Goal: Use online tool/utility

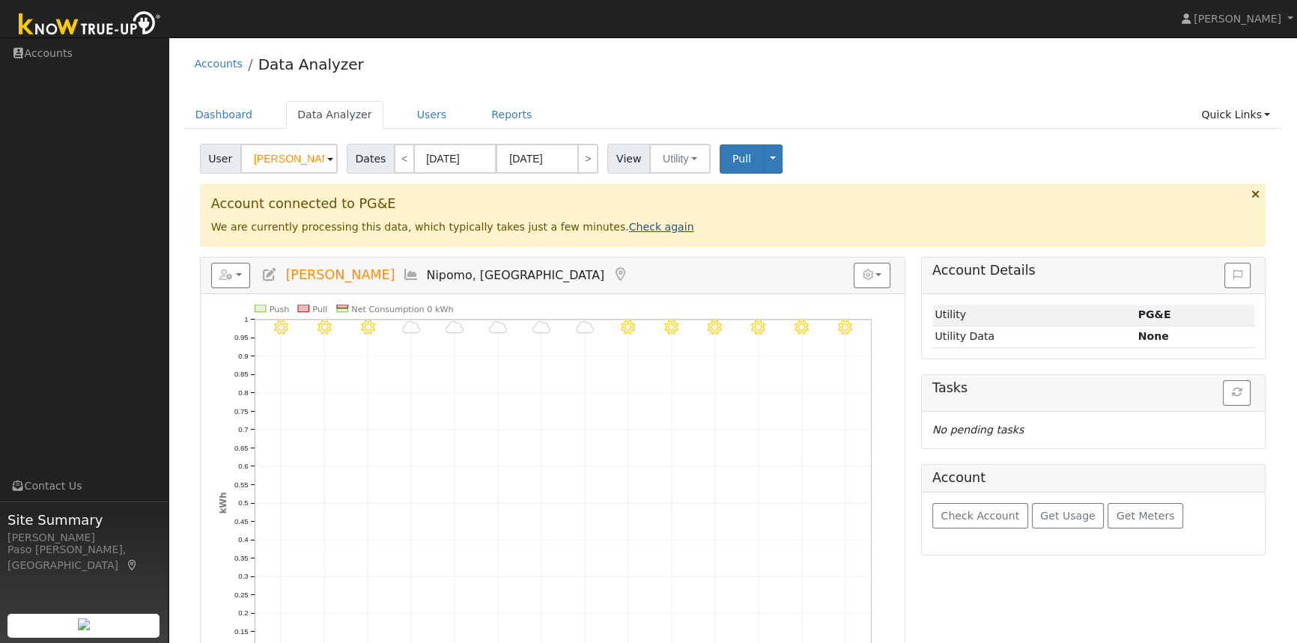
click at [629, 225] on link "Check again" at bounding box center [661, 227] width 65 height 12
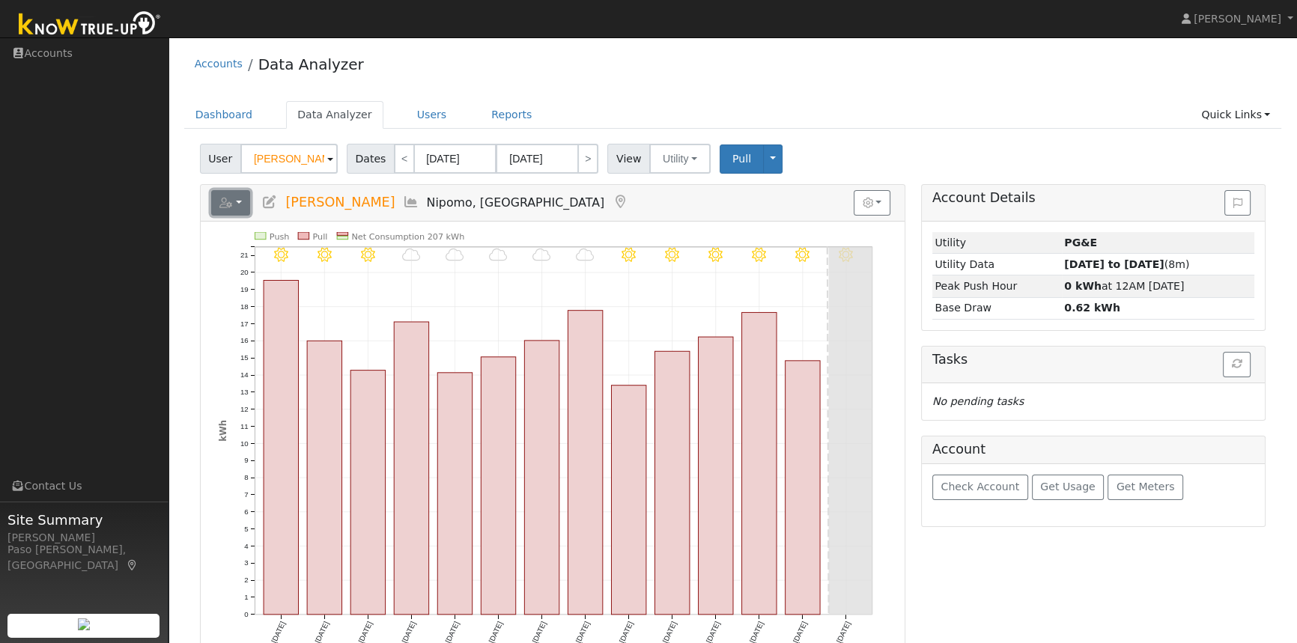
click at [234, 201] on button "button" at bounding box center [231, 202] width 40 height 25
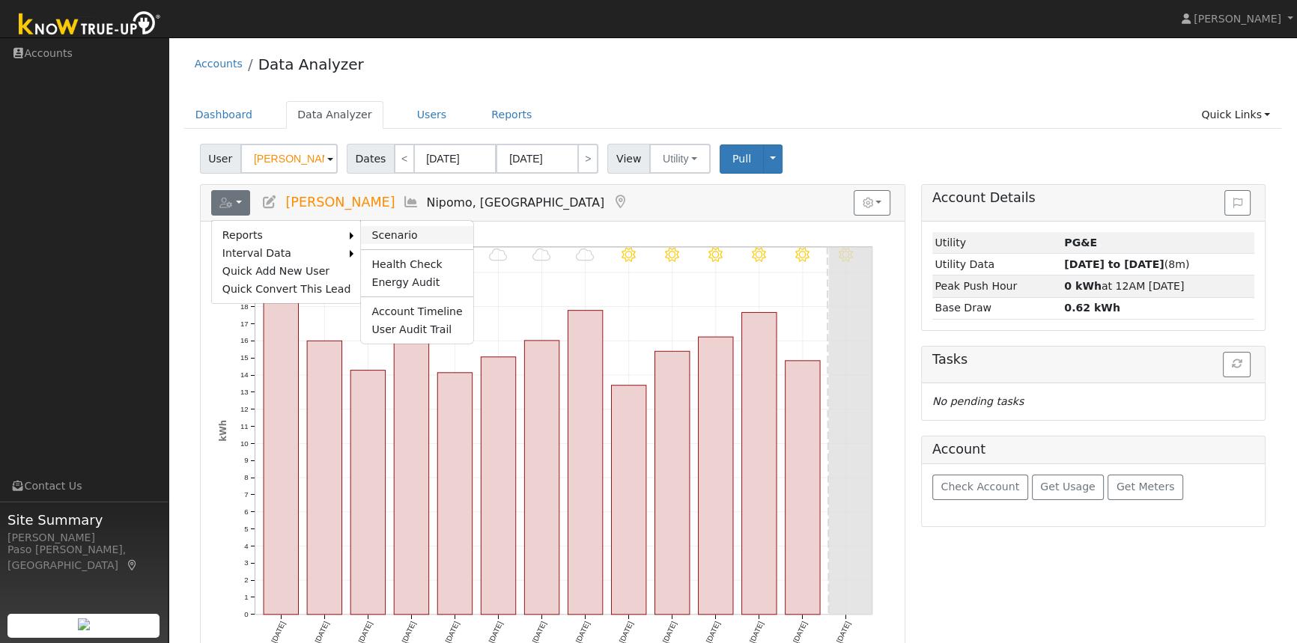
click at [389, 237] on link "Scenario" at bounding box center [417, 235] width 112 height 18
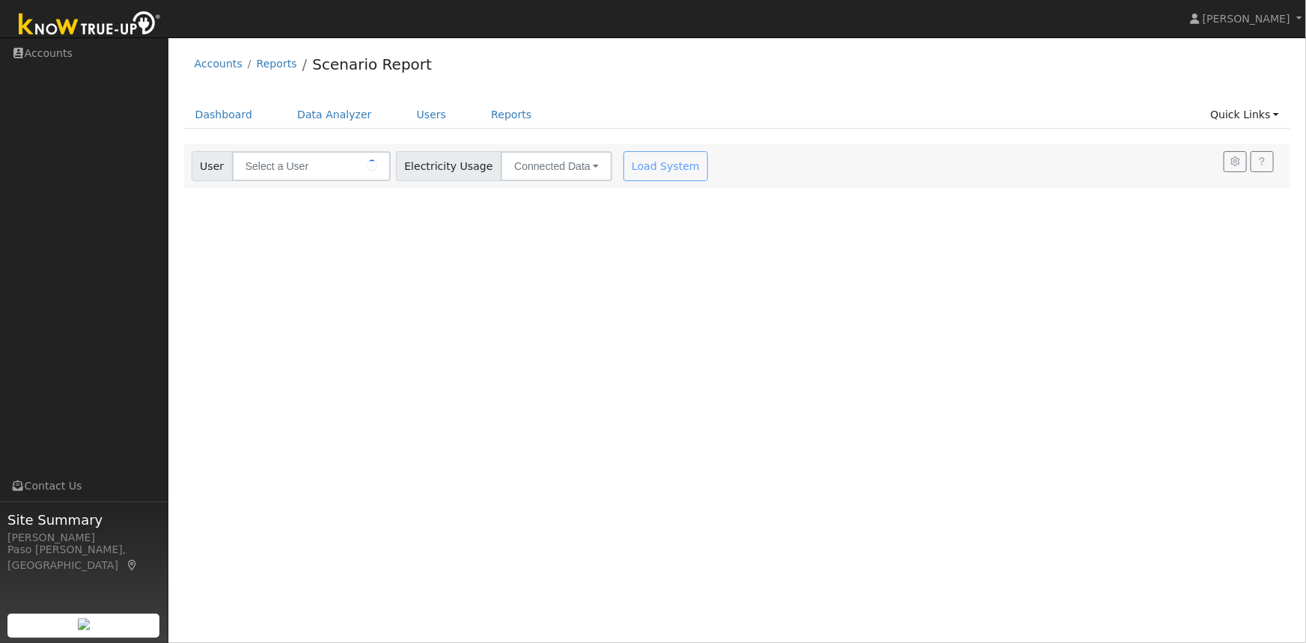
type input "[PERSON_NAME]"
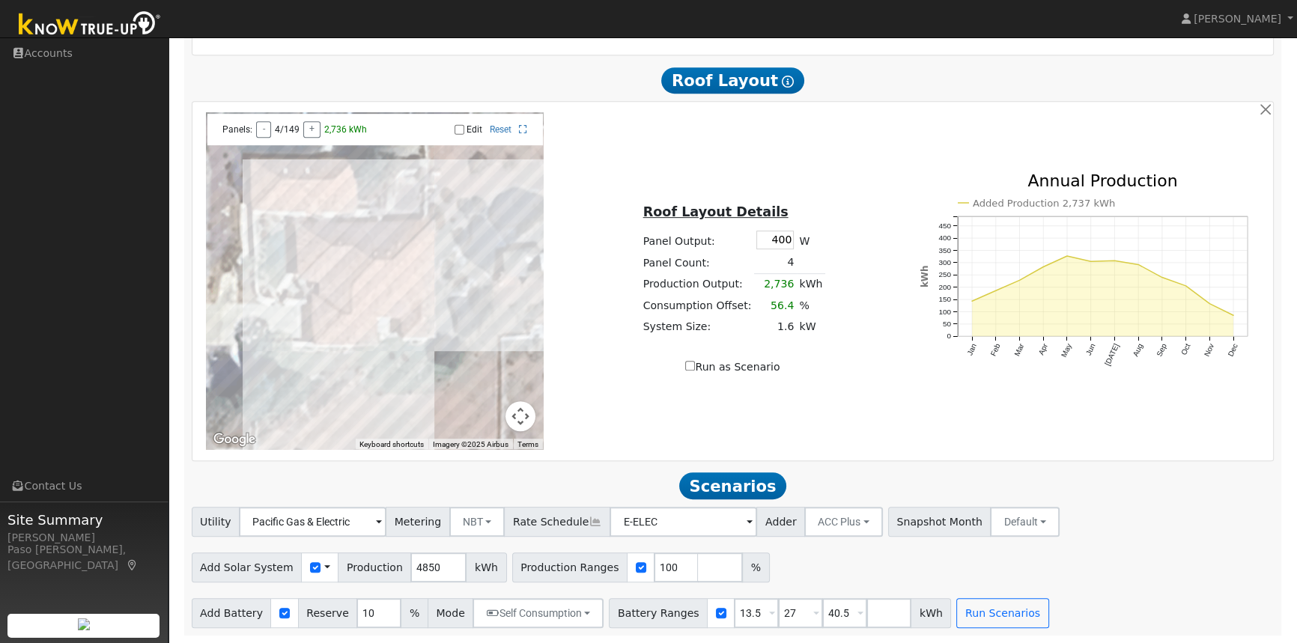
scroll to position [943, 0]
click at [960, 617] on button "Run Scenarios" at bounding box center [1002, 613] width 92 height 30
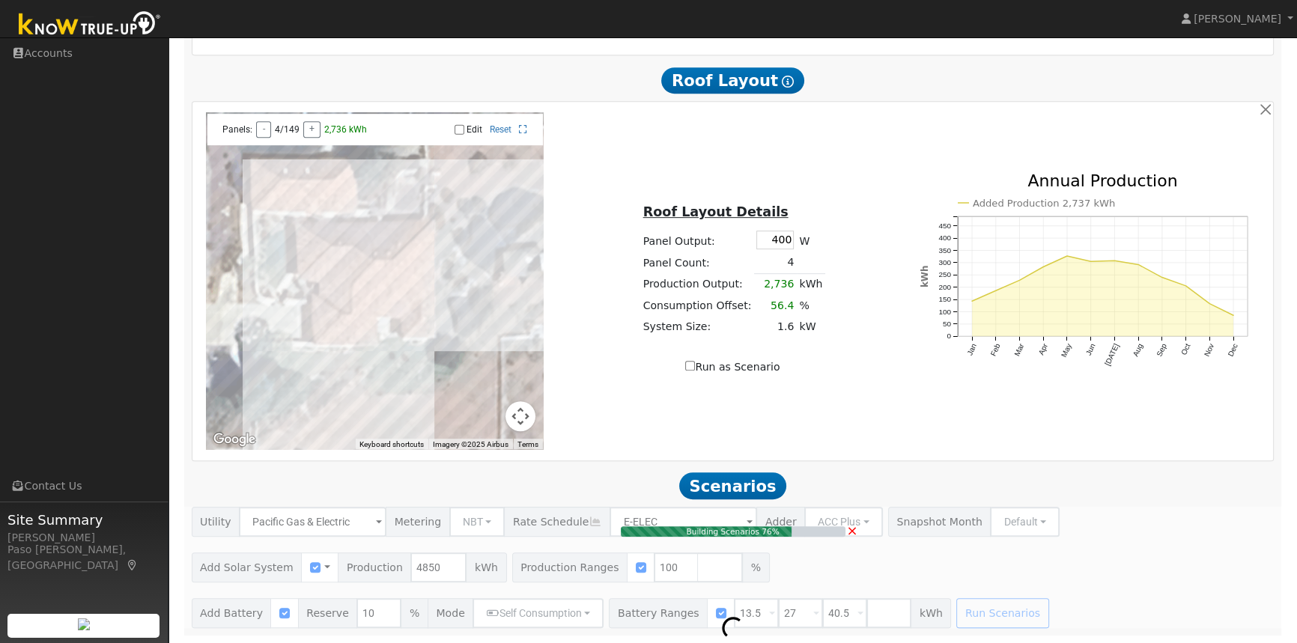
type input "3.2"
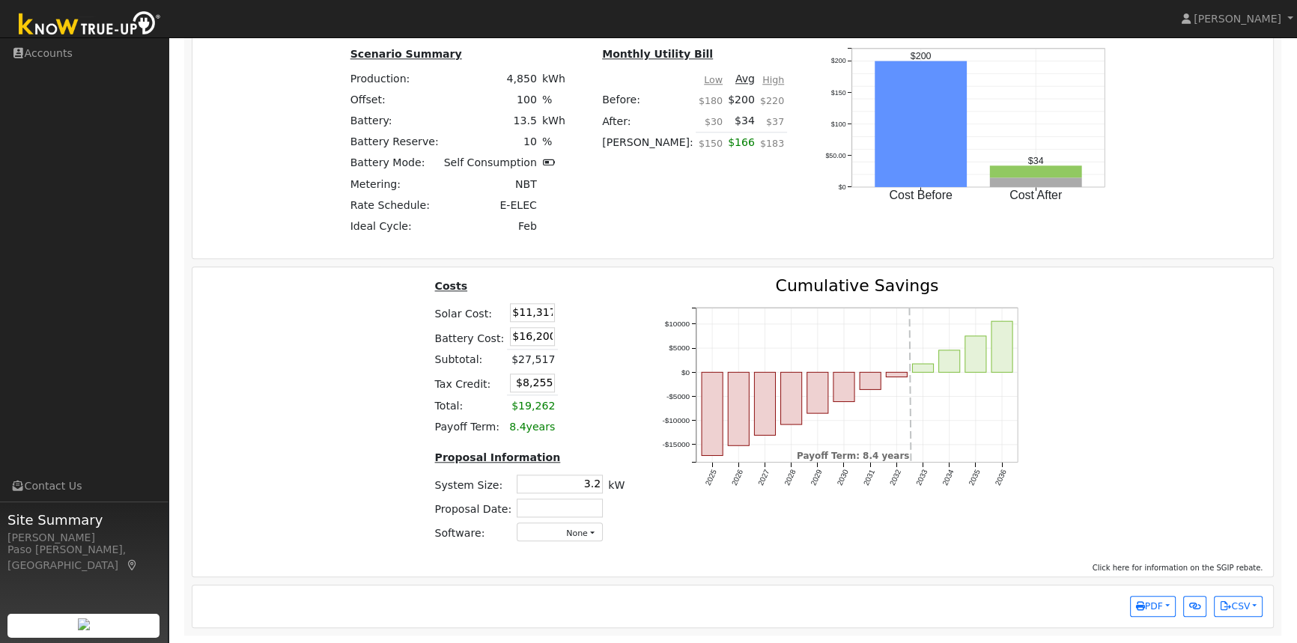
scroll to position [2025, 0]
click at [1243, 611] on button "CSV" at bounding box center [1238, 606] width 49 height 21
click at [1176, 559] on link "Scenario Interval Data (Before)" at bounding box center [1168, 557] width 185 height 21
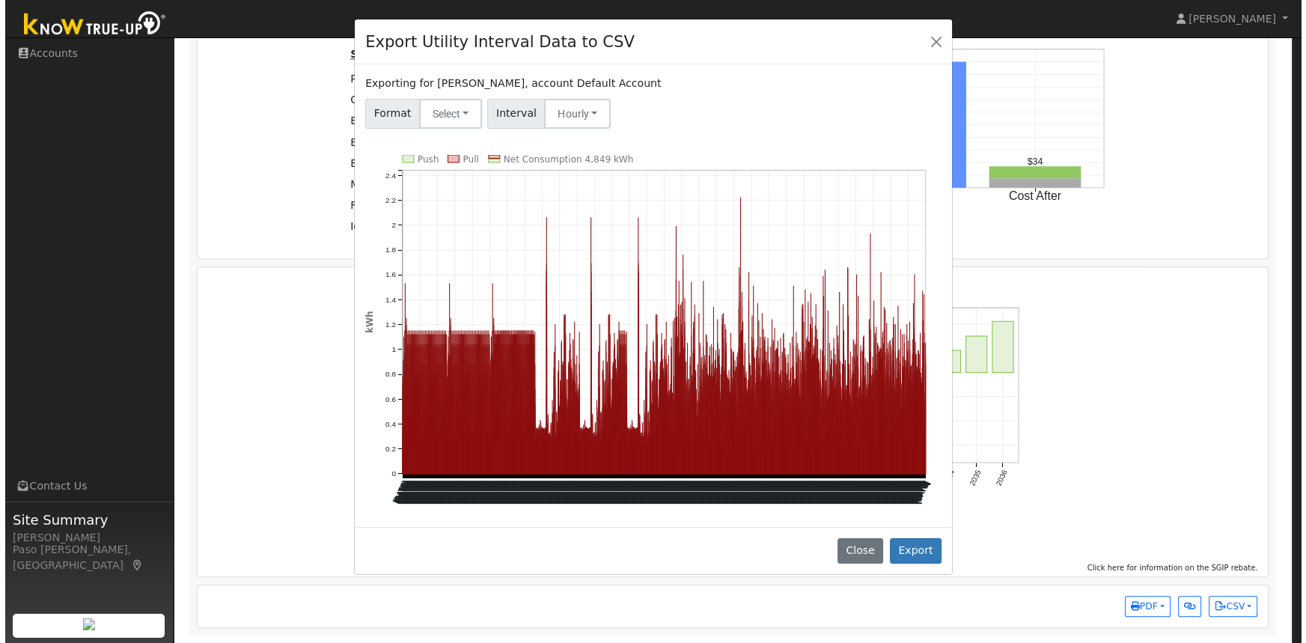
scroll to position [2026, 0]
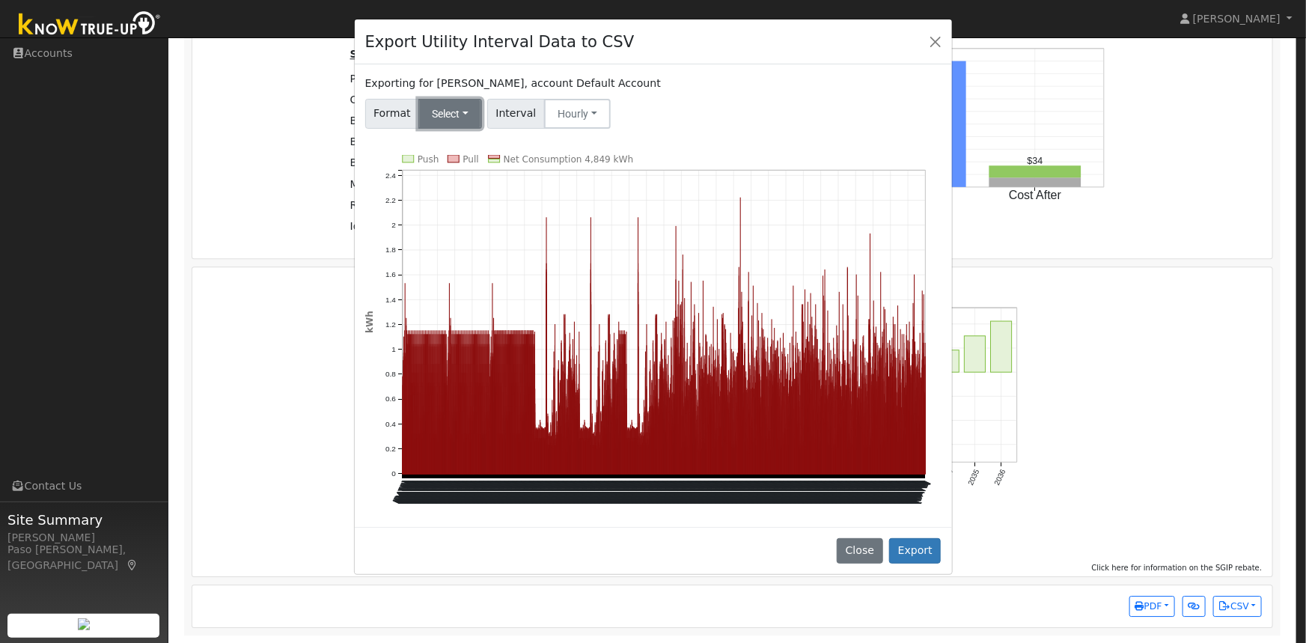
click at [448, 118] on button "Select" at bounding box center [451, 114] width 64 height 30
click at [453, 306] on link "Solargraf" at bounding box center [469, 305] width 107 height 21
click at [910, 551] on button "Export" at bounding box center [915, 550] width 52 height 25
